Goal: Transaction & Acquisition: Purchase product/service

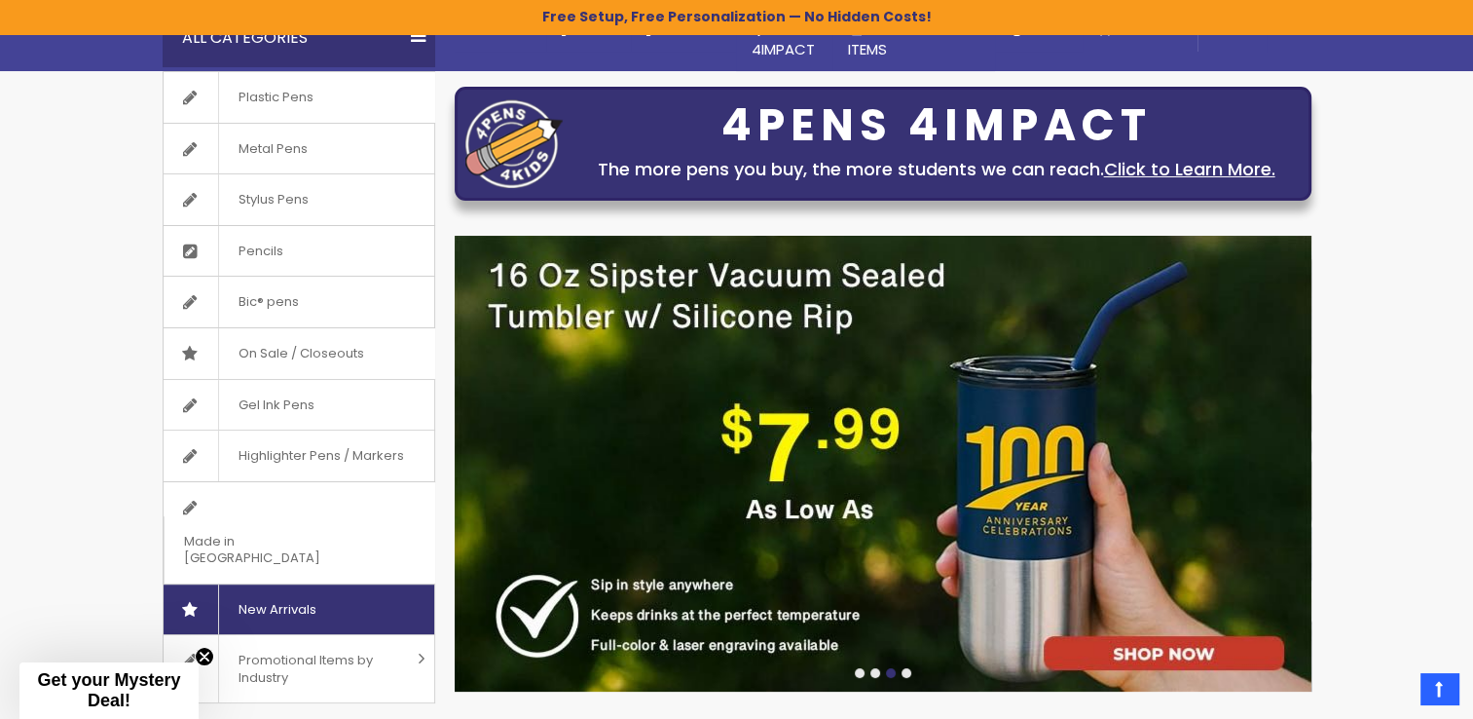
scroll to position [97, 0]
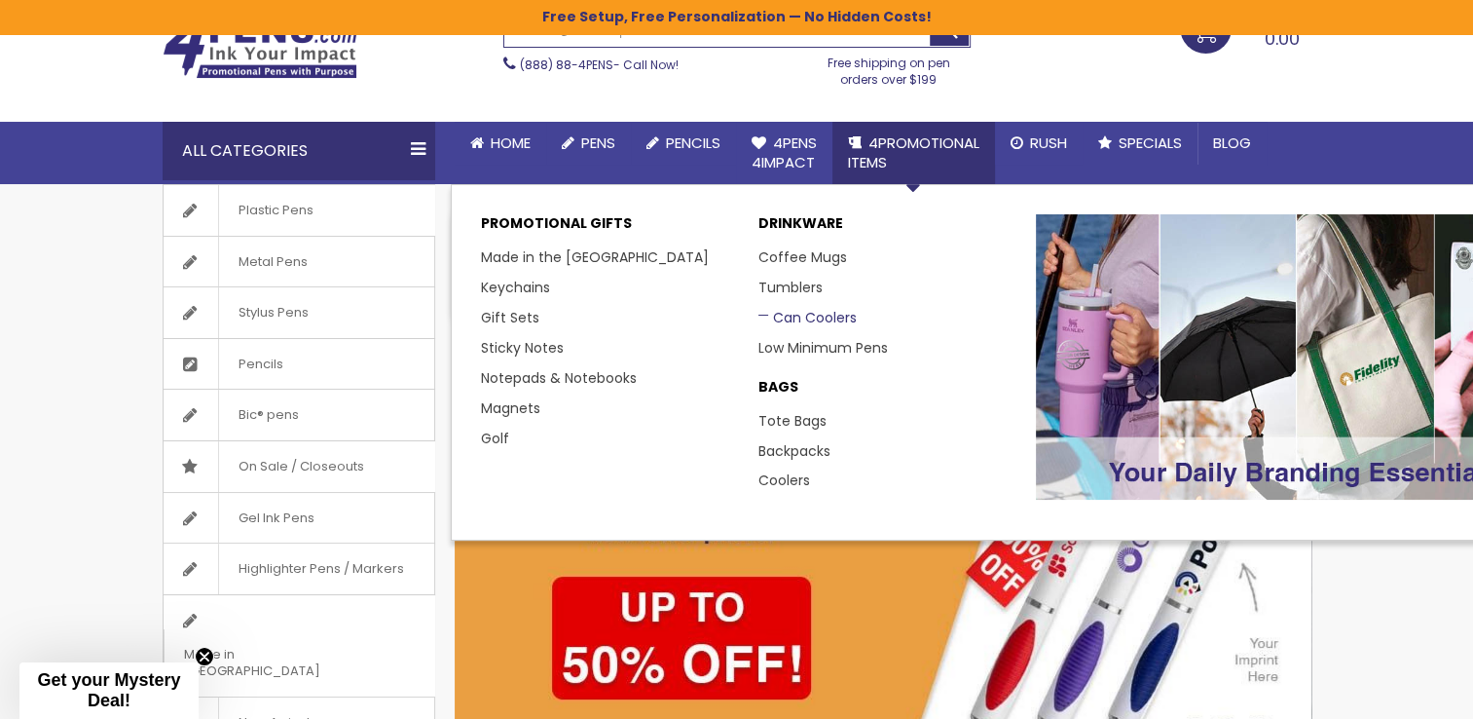
click at [820, 317] on link "Can Coolers" at bounding box center [808, 317] width 98 height 19
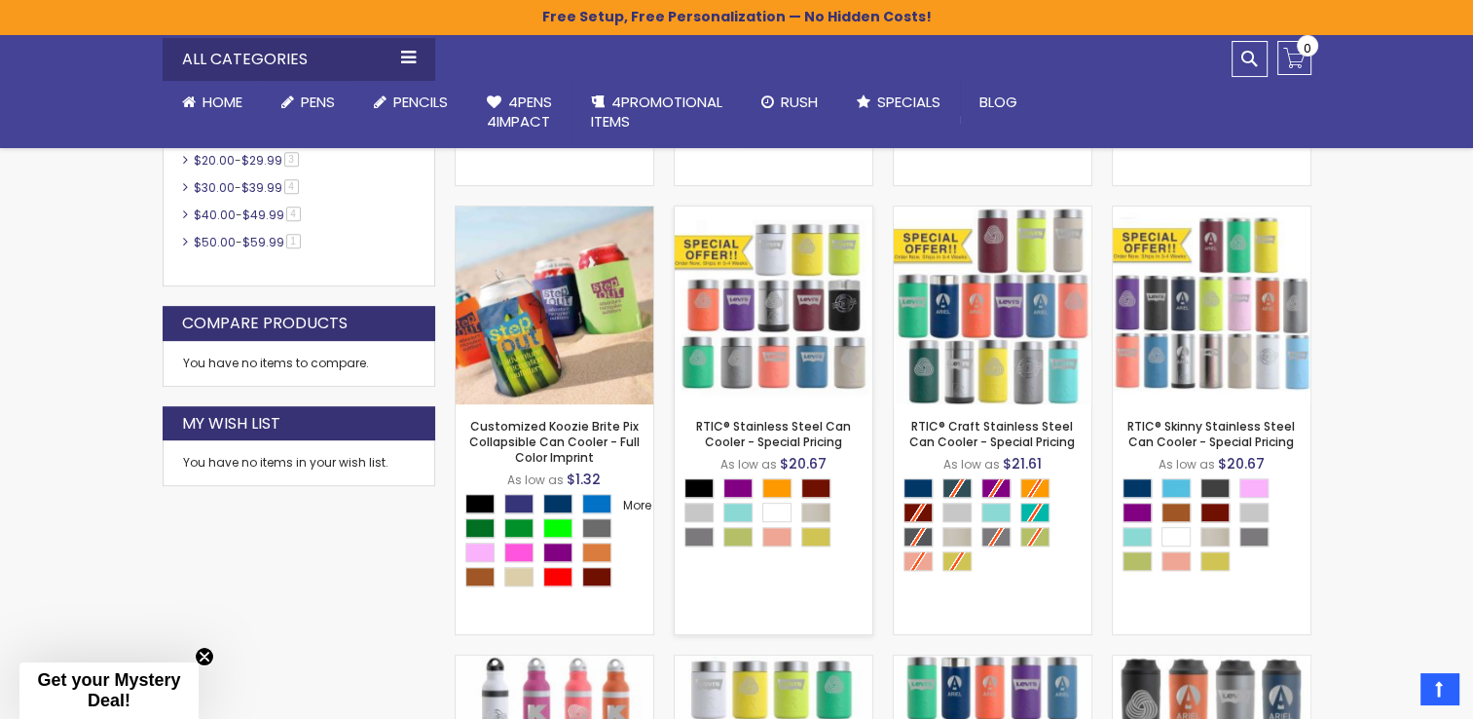
scroll to position [779, 0]
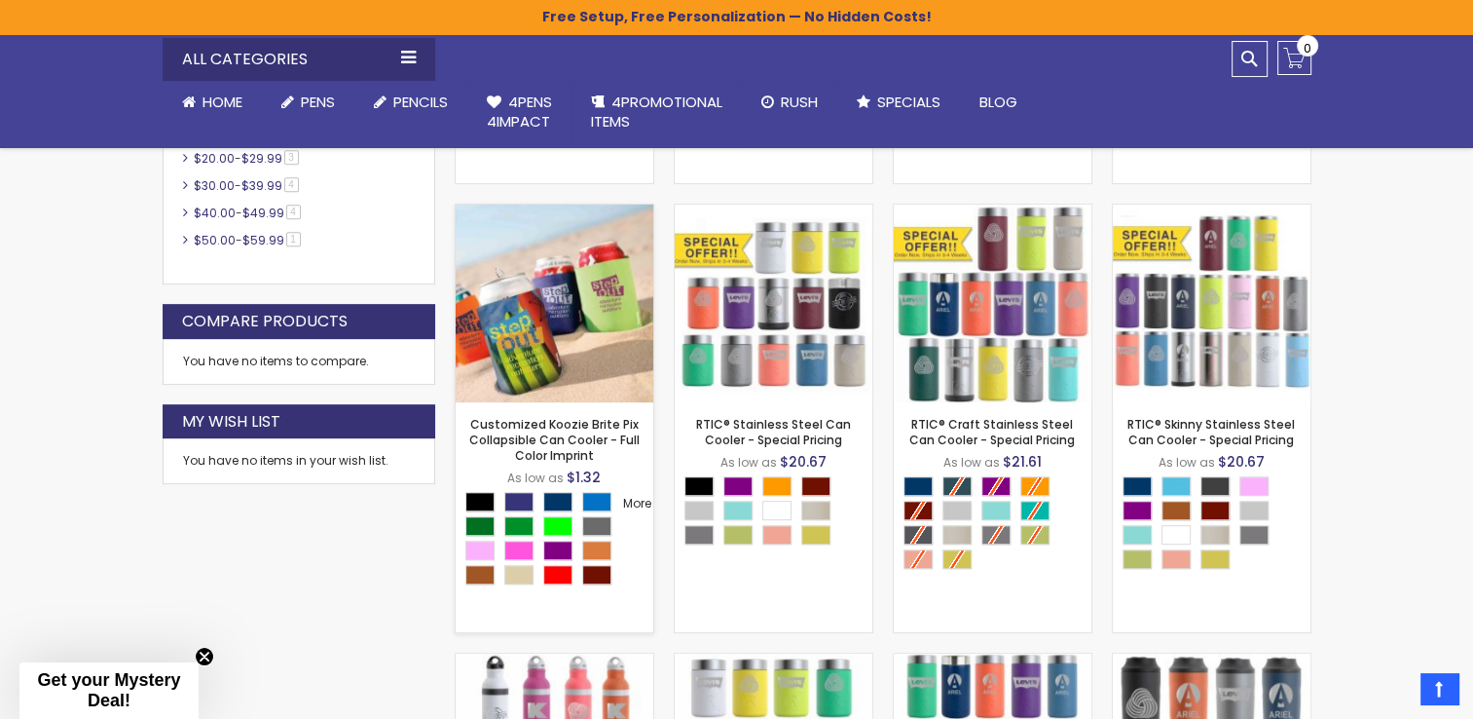
click at [546, 347] on img at bounding box center [555, 303] width 198 height 198
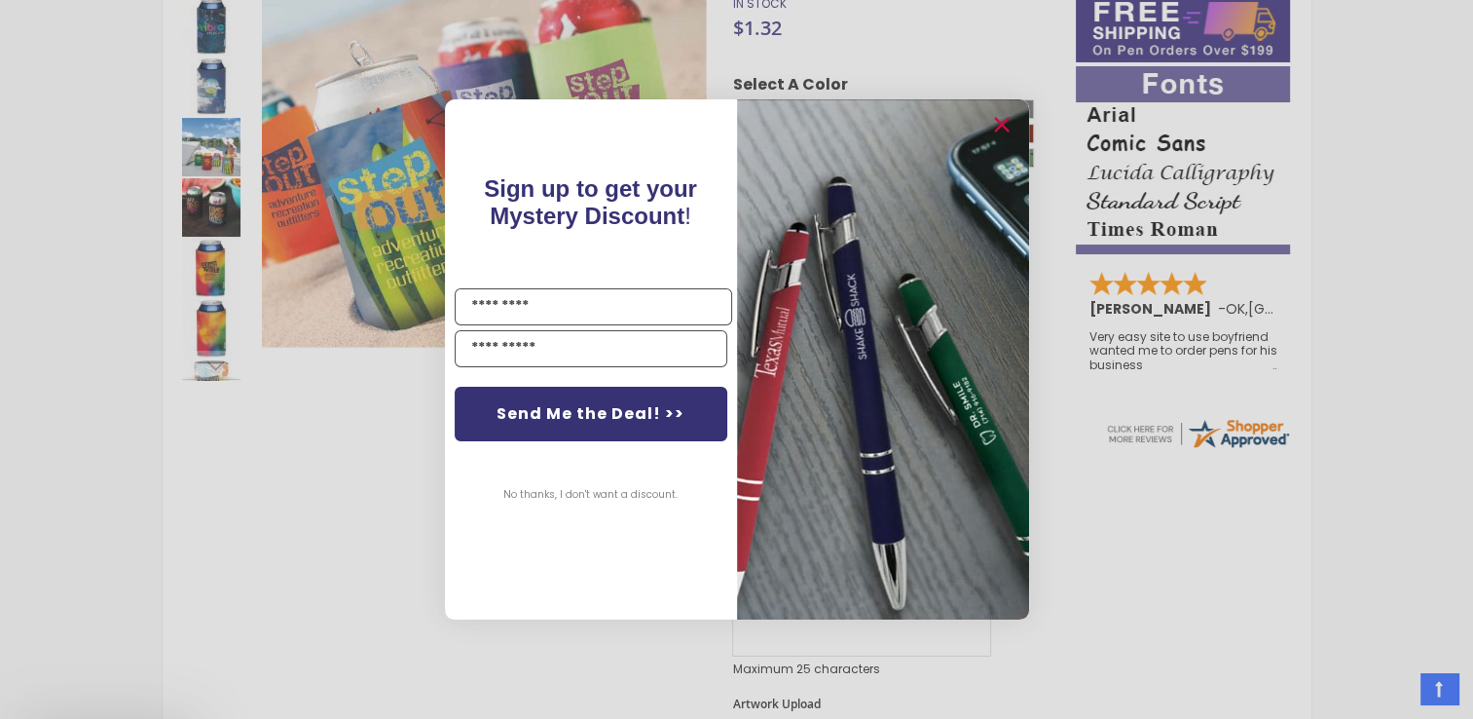
scroll to position [876, 0]
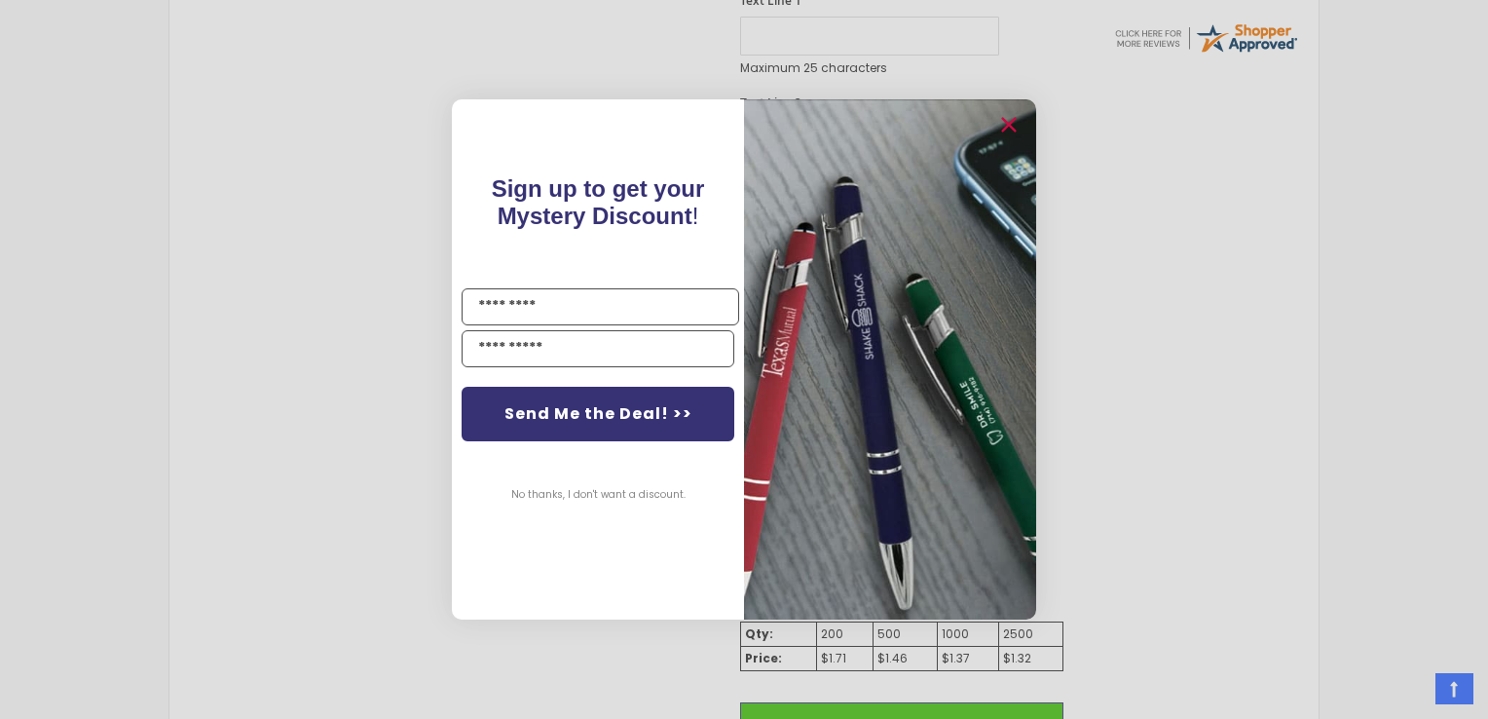
click at [284, 391] on div "Close dialog Sign up to get your Mystery Discount ! Name Email Send Me the Deal…" at bounding box center [744, 359] width 1488 height 719
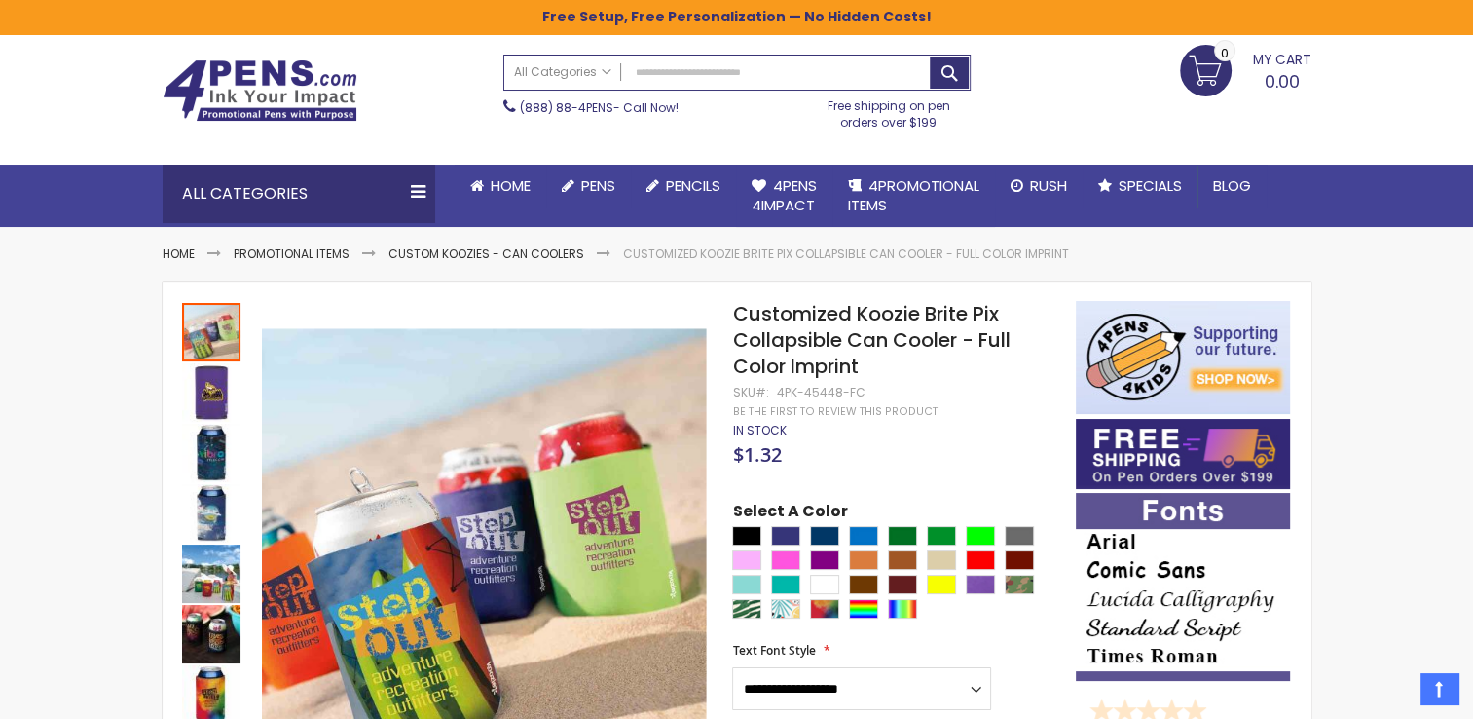
scroll to position [0, 0]
